Goal: Information Seeking & Learning: Find specific fact

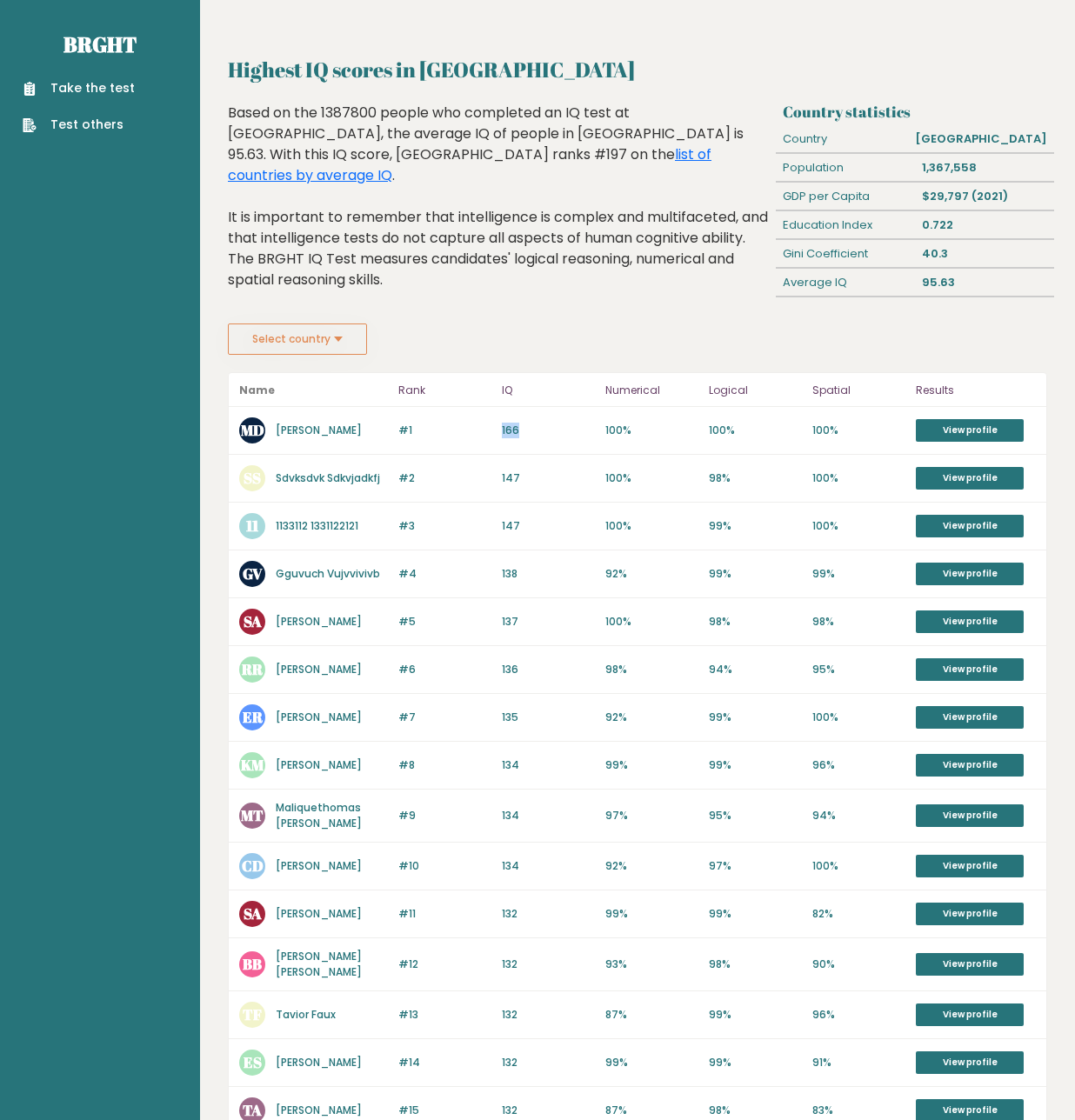
drag, startPoint x: 501, startPoint y: 427, endPoint x: 530, endPoint y: 433, distance: 29.6
click at [530, 433] on div "#1 MD Moss Dillon 166 #1 166 100% 100% 100% View profile" at bounding box center [637, 431] width 817 height 48
click at [532, 439] on div "#1 MD Moss Dillon 166 #1 166 100% 100% 100% View profile" at bounding box center [637, 431] width 817 height 48
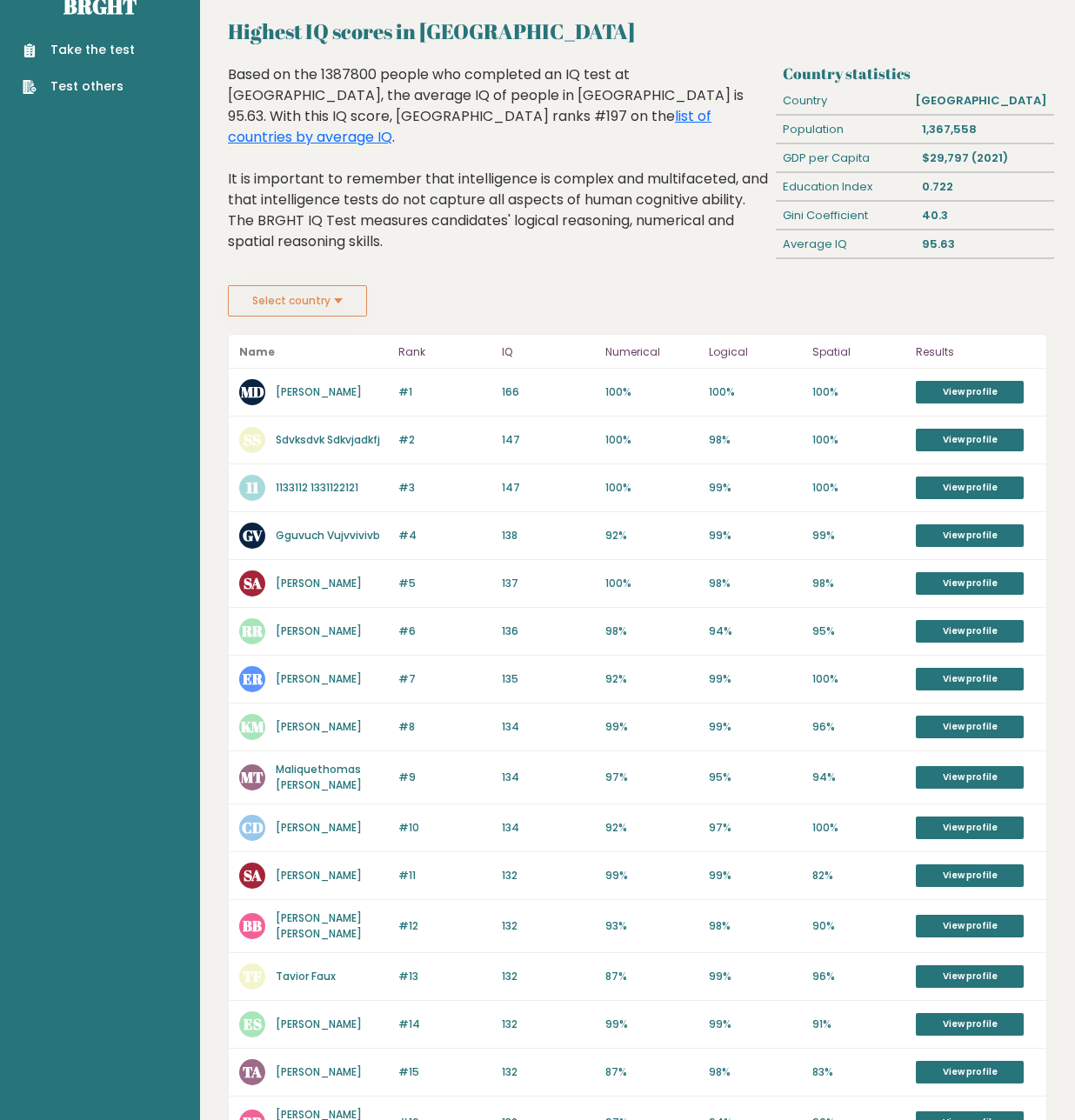
scroll to position [87, 0]
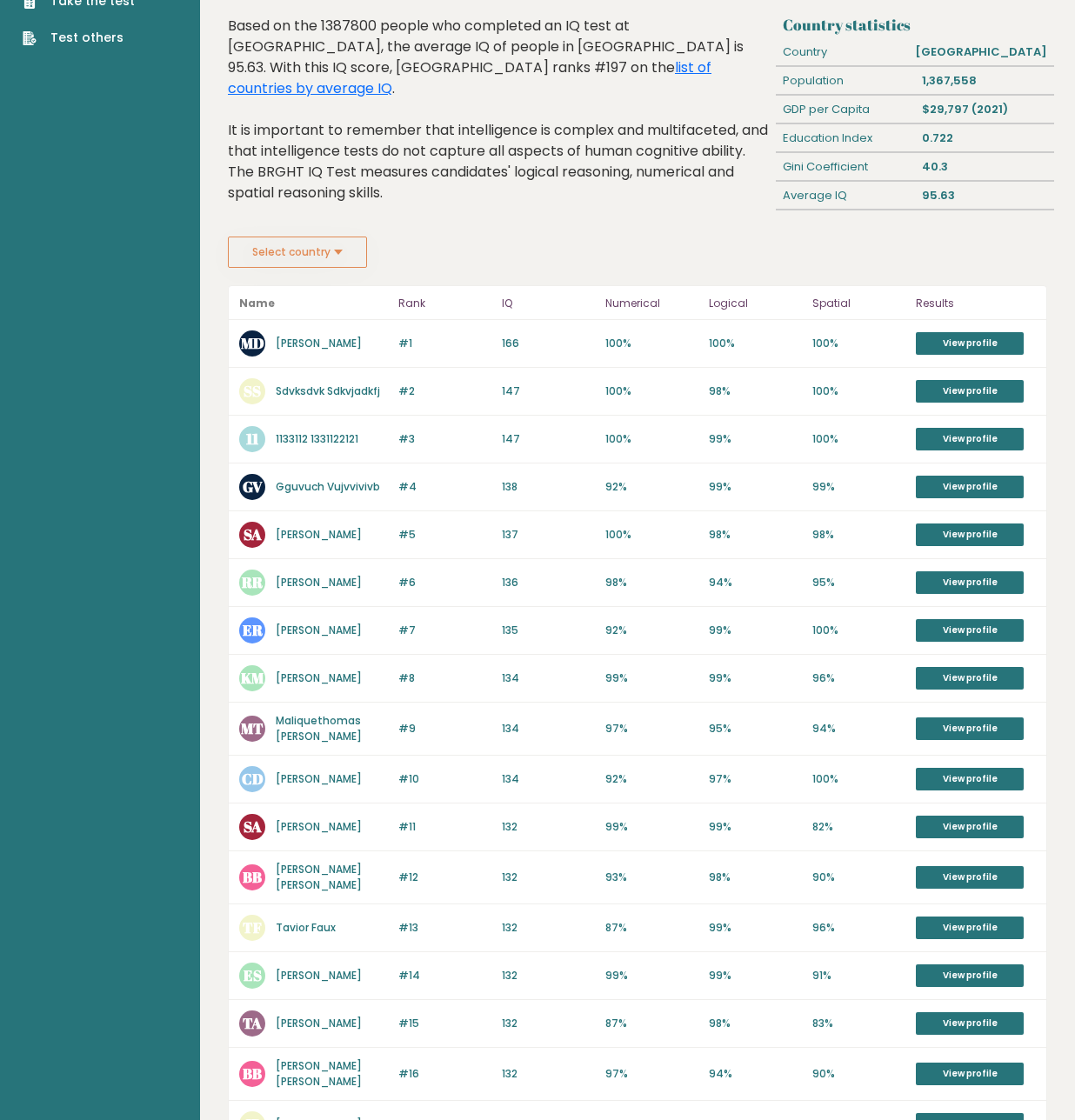
click at [339, 247] on button "Select country" at bounding box center [297, 252] width 139 height 31
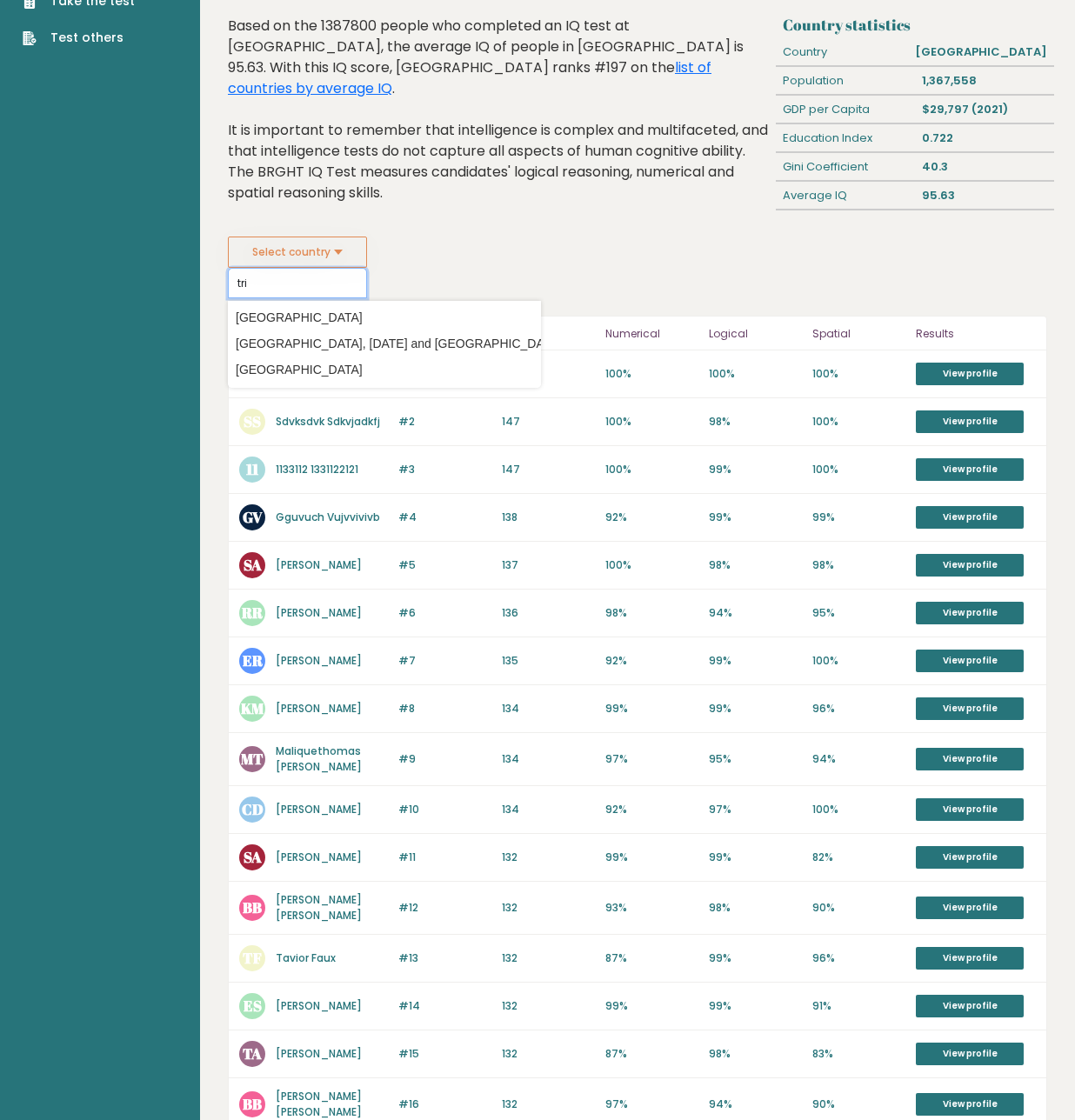
scroll to position [0, 0]
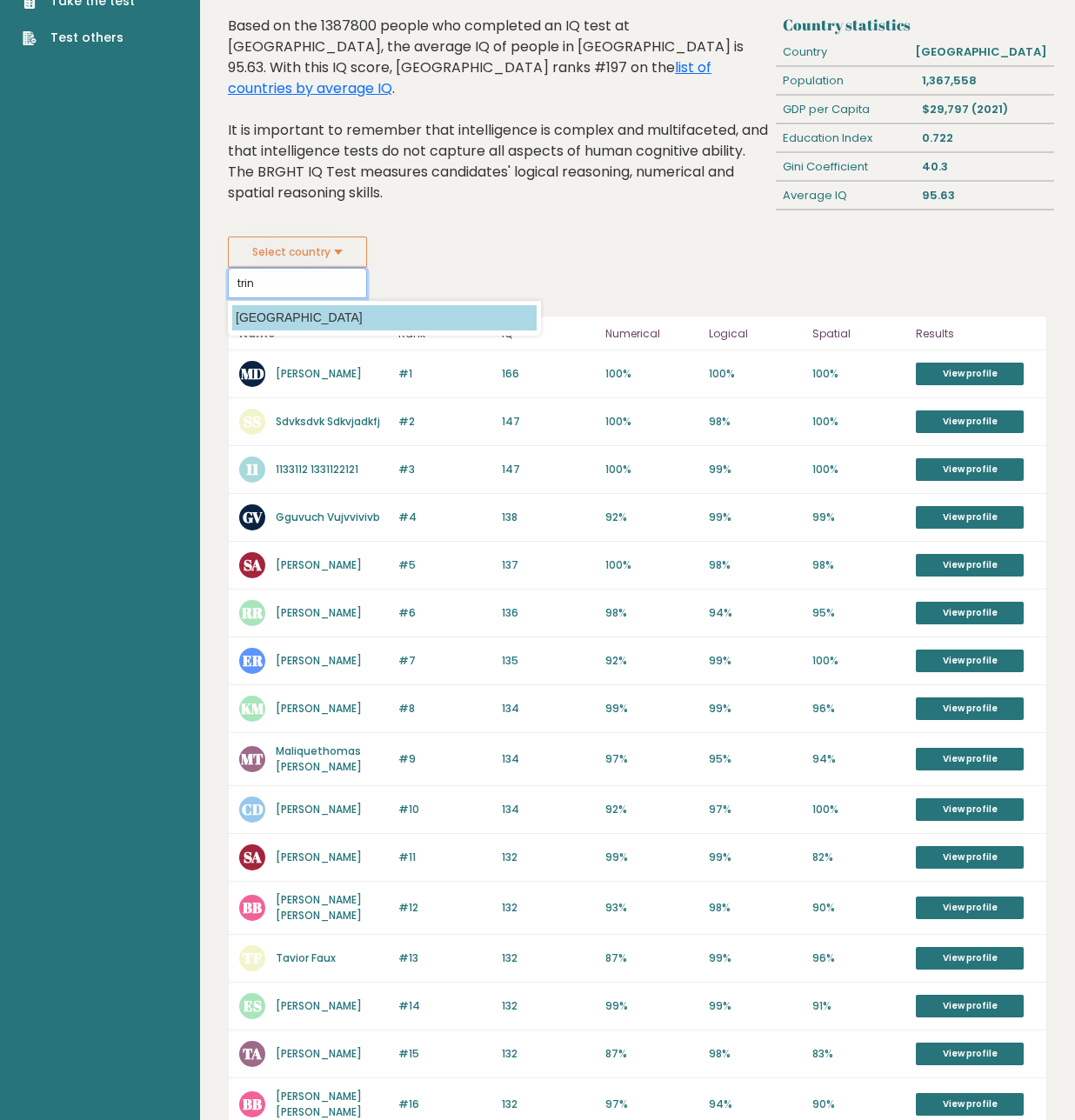
type input "trin"
click at [303, 313] on option "[GEOGRAPHIC_DATA]" at bounding box center [384, 317] width 304 height 25
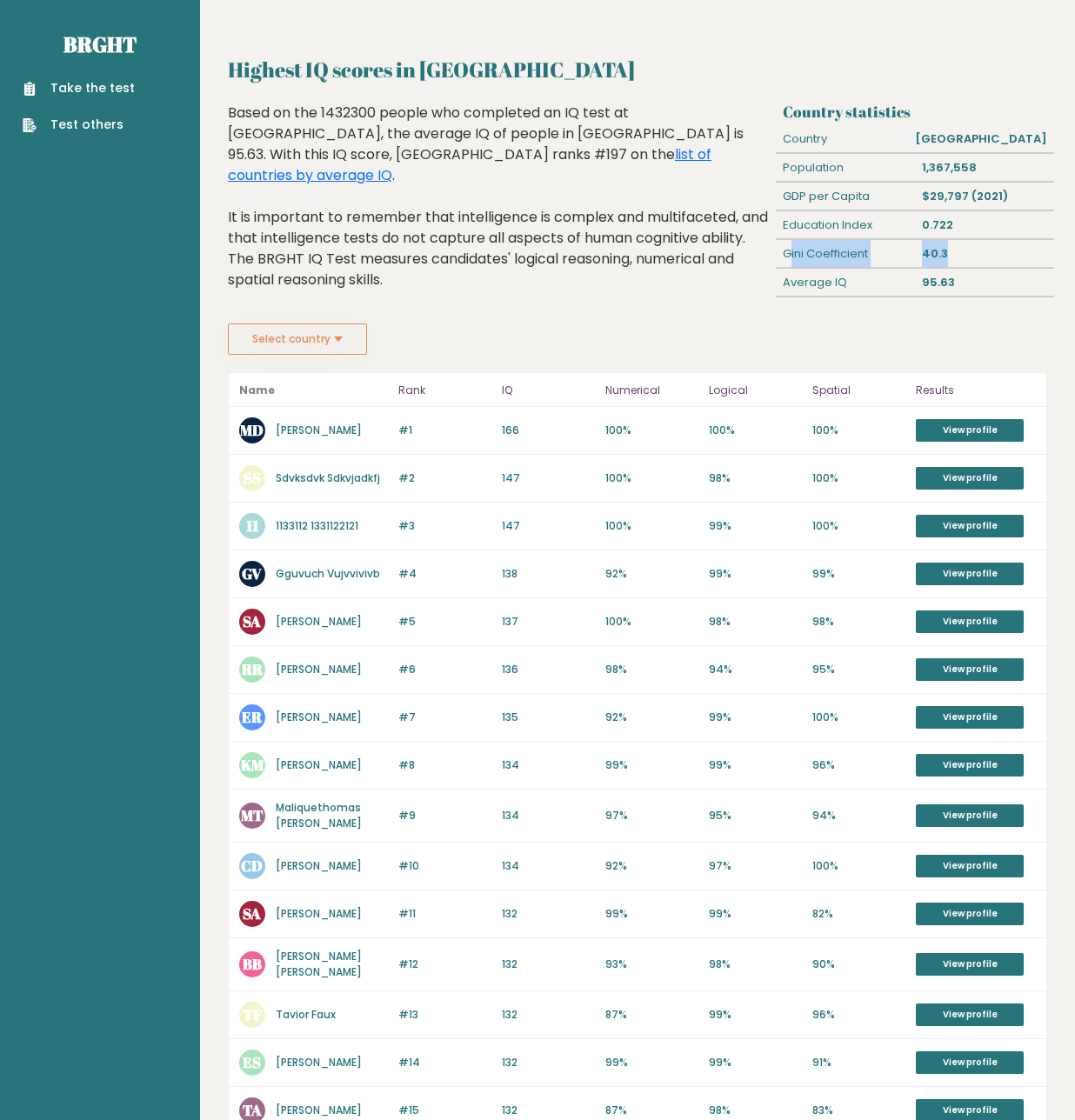
drag, startPoint x: 791, startPoint y: 258, endPoint x: 948, endPoint y: 263, distance: 157.1
click at [948, 263] on div "Gini Coefficient 40.3" at bounding box center [914, 255] width 277 height 29
click at [946, 263] on div "40.3" at bounding box center [984, 254] width 139 height 28
drag, startPoint x: 916, startPoint y: 279, endPoint x: 946, endPoint y: 284, distance: 30.4
click at [946, 284] on div "95.63" at bounding box center [984, 282] width 139 height 28
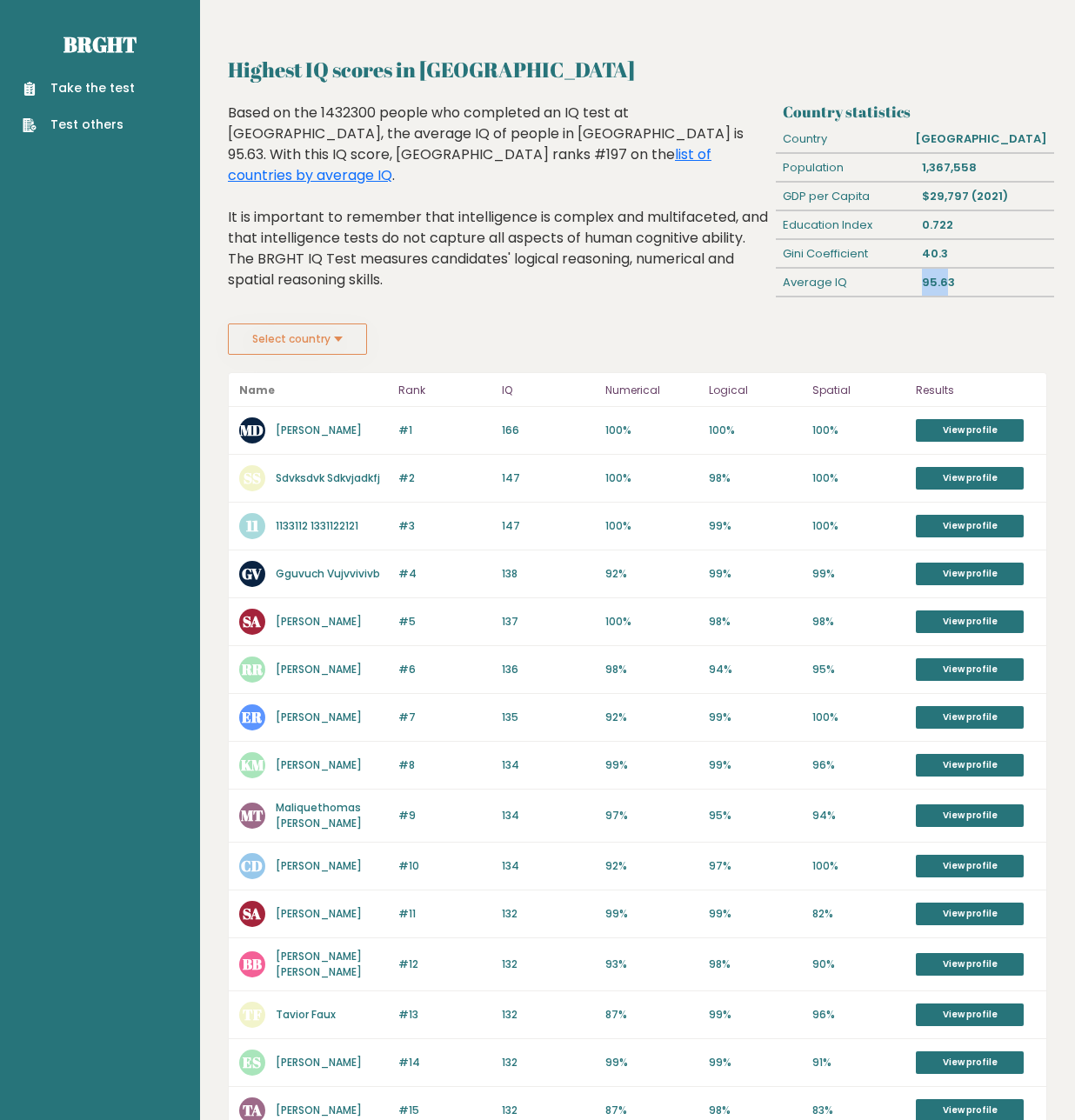
click at [947, 284] on div "95.63" at bounding box center [984, 282] width 139 height 28
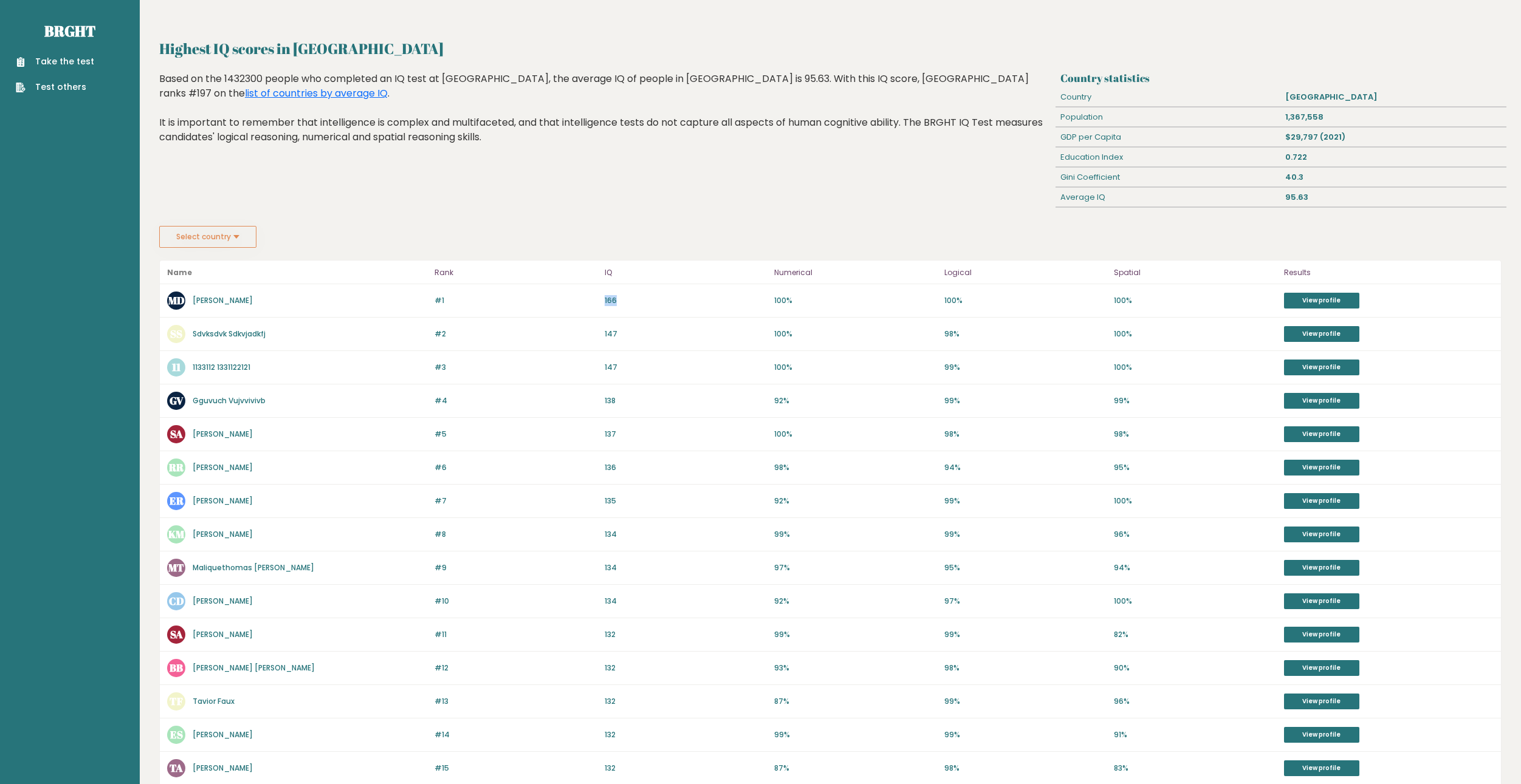
drag, startPoint x: 607, startPoint y: 303, endPoint x: 639, endPoint y: 306, distance: 32.1
click at [639, 306] on div "#1 MD Moss Dillon 166 #1 166 100% 100% 100% View profile" at bounding box center [830, 301] width 1341 height 34
click at [750, 302] on link "View profile" at bounding box center [1321, 300] width 76 height 16
